Goal: Navigation & Orientation: Find specific page/section

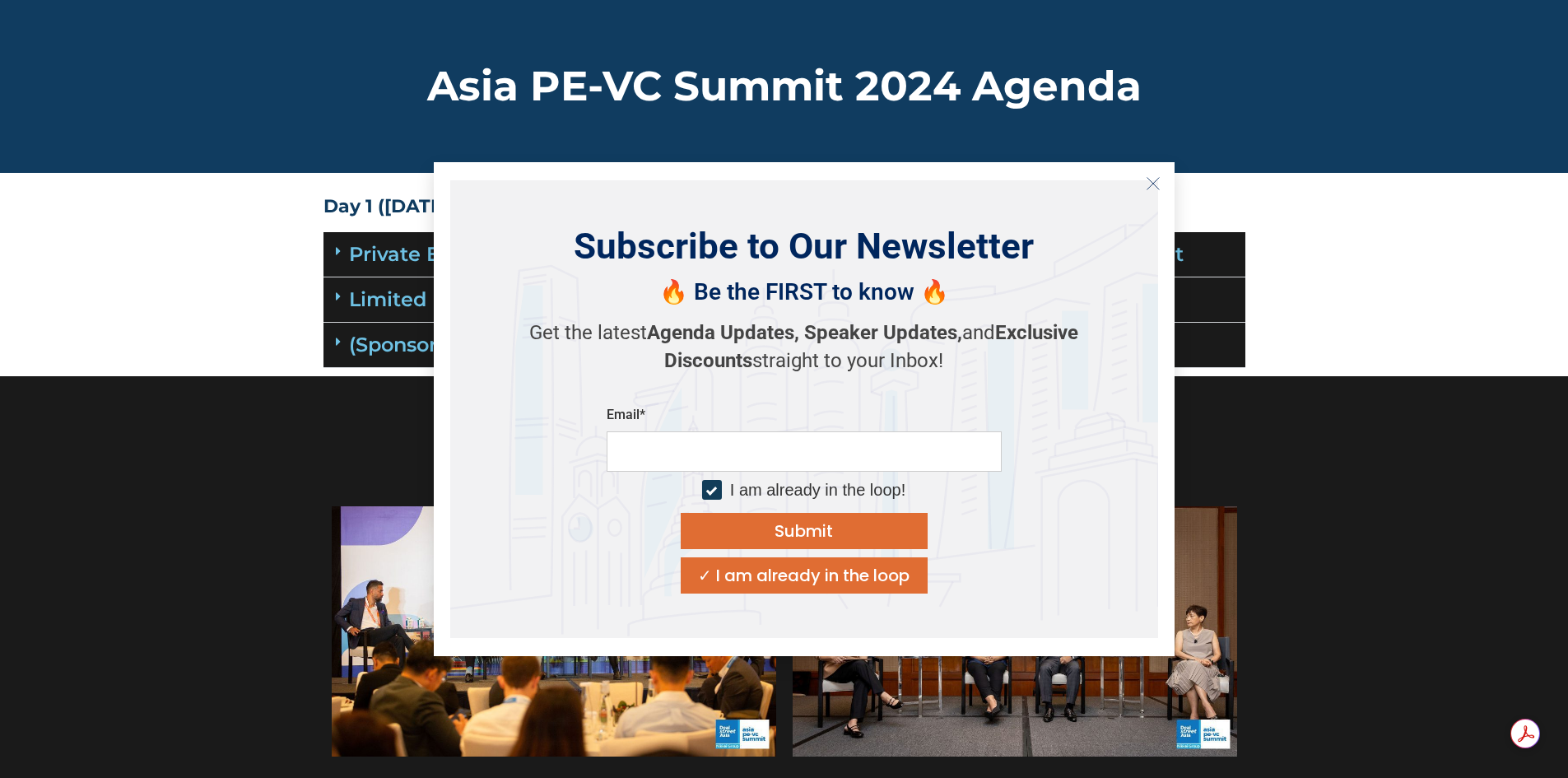
click at [1161, 185] on button "Close" at bounding box center [1153, 183] width 27 height 27
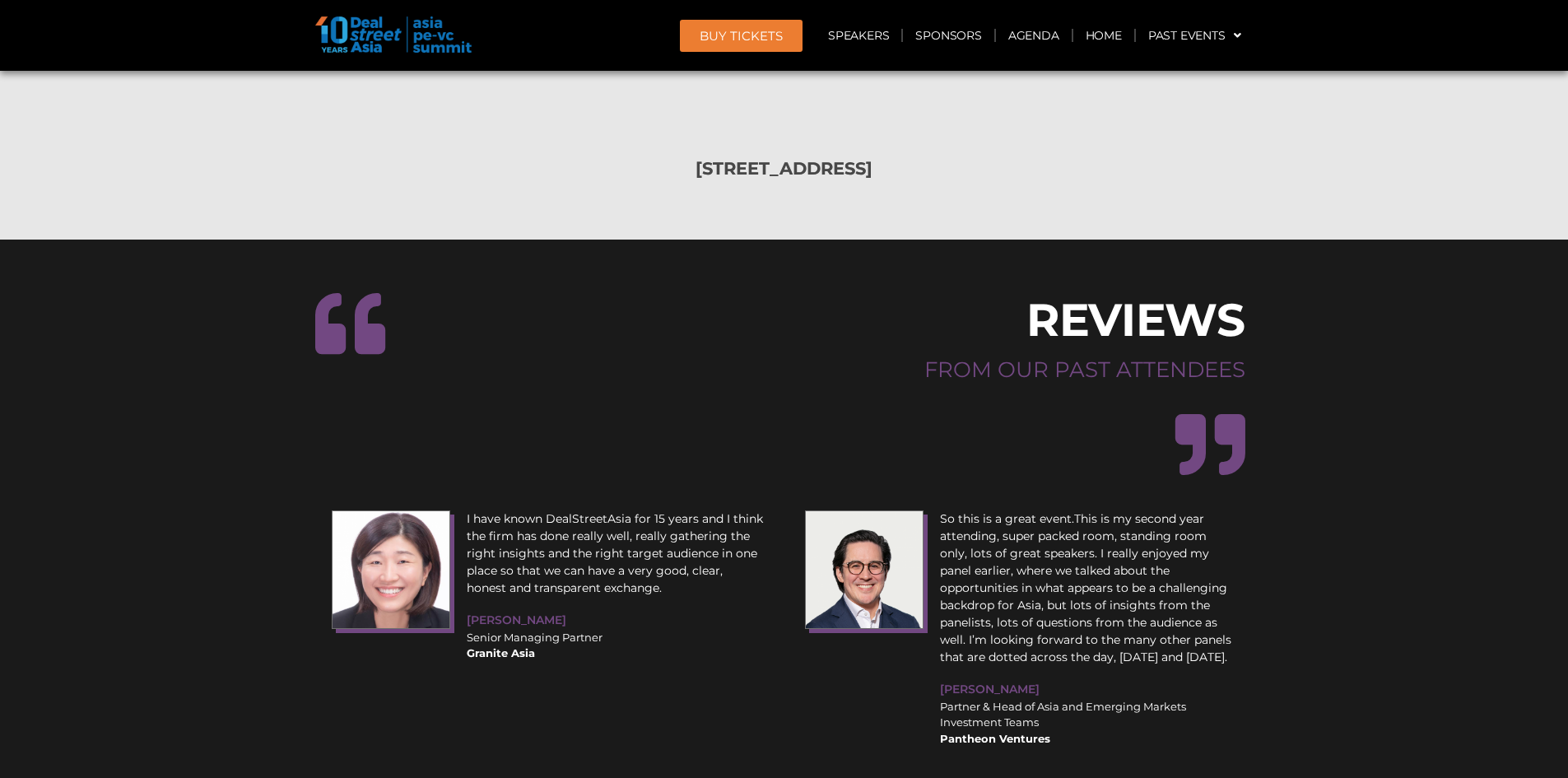
scroll to position [17724, 0]
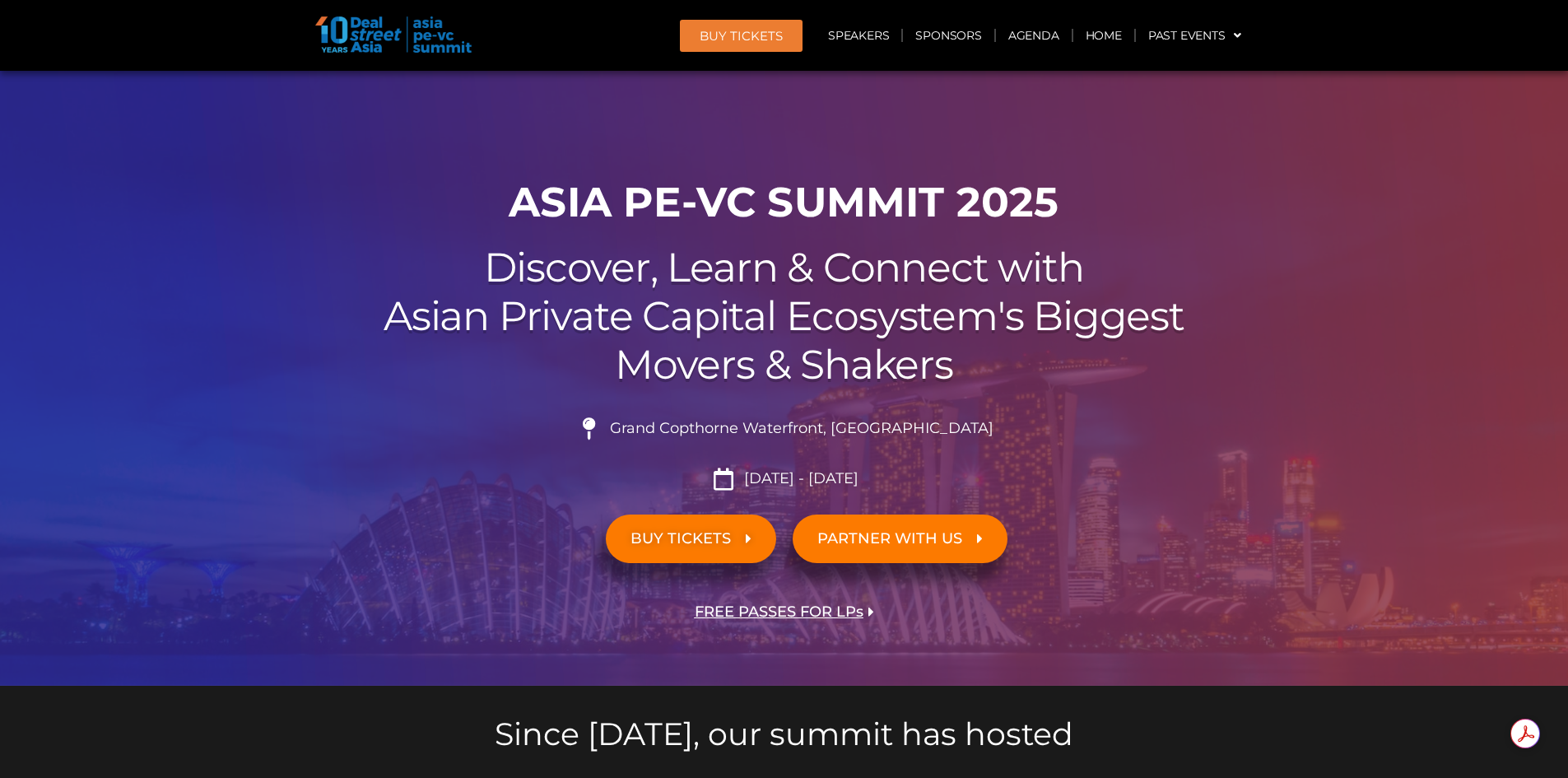
click at [965, 537] on span "PARTNER WITH US" at bounding box center [900, 538] width 166 height 16
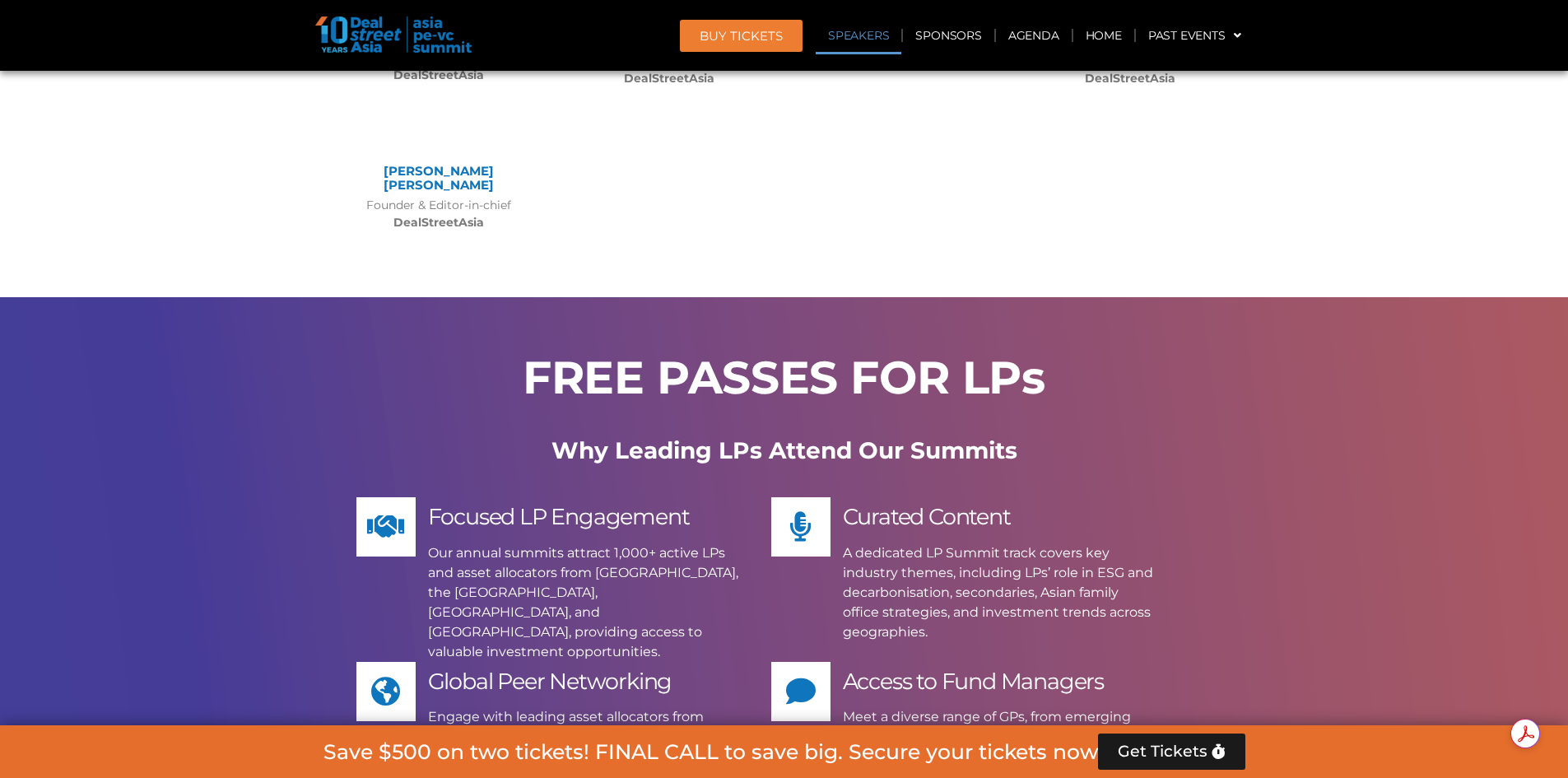
scroll to position [10040, 0]
